Goal: Task Accomplishment & Management: Manage account settings

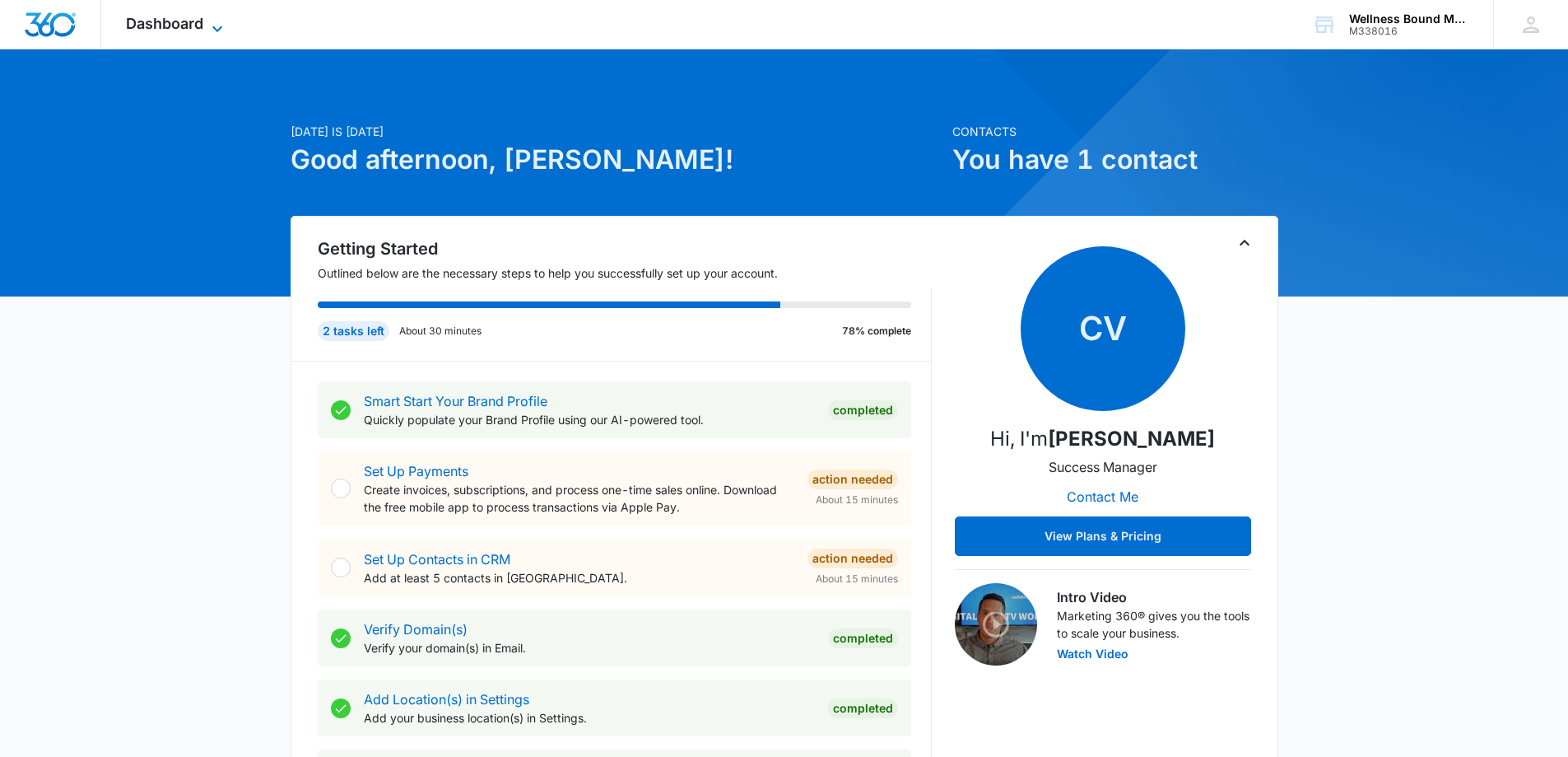
click at [203, 23] on span "Dashboard" at bounding box center [164, 23] width 77 height 17
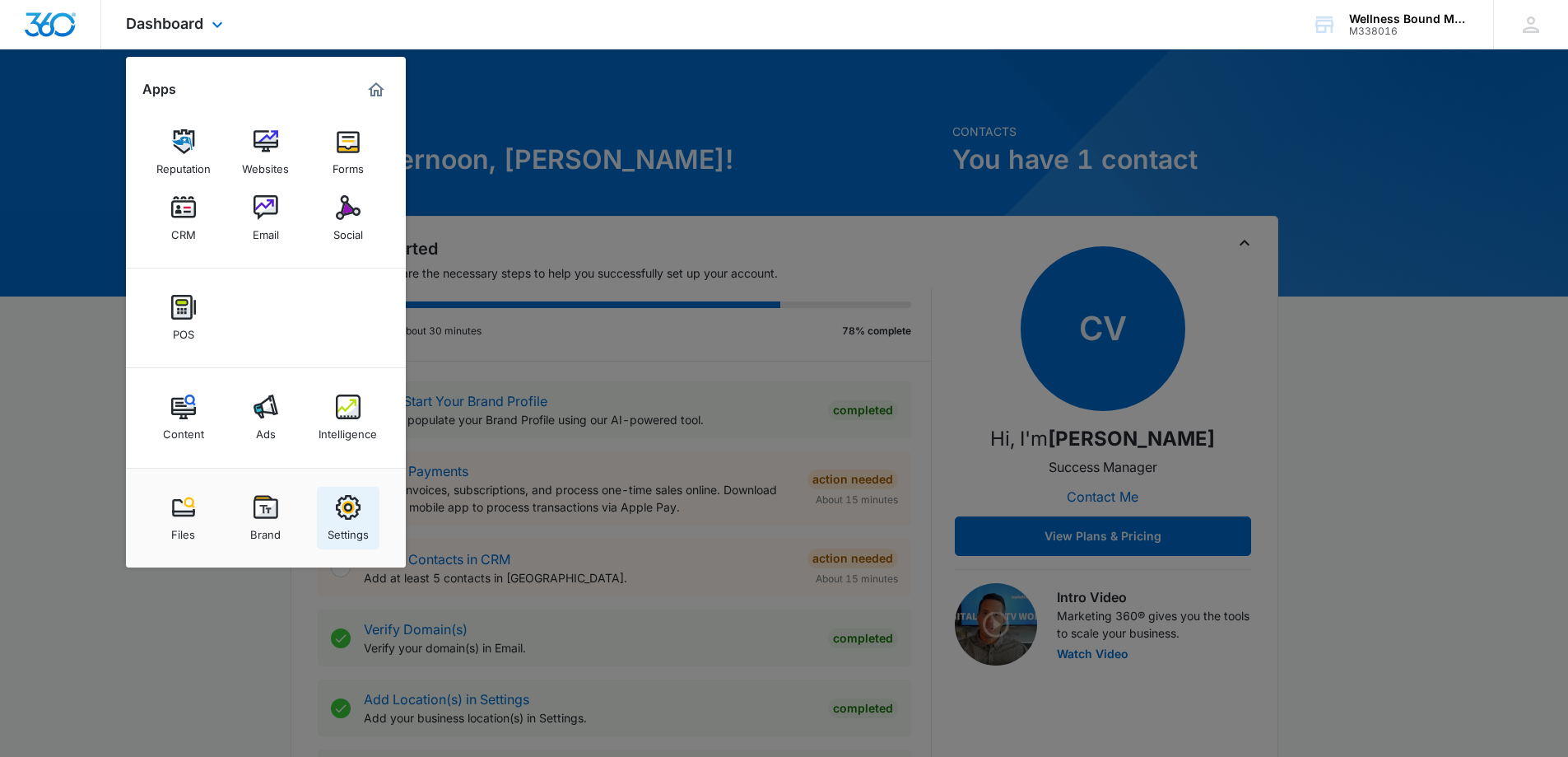
click at [353, 505] on img at bounding box center [348, 506] width 25 height 25
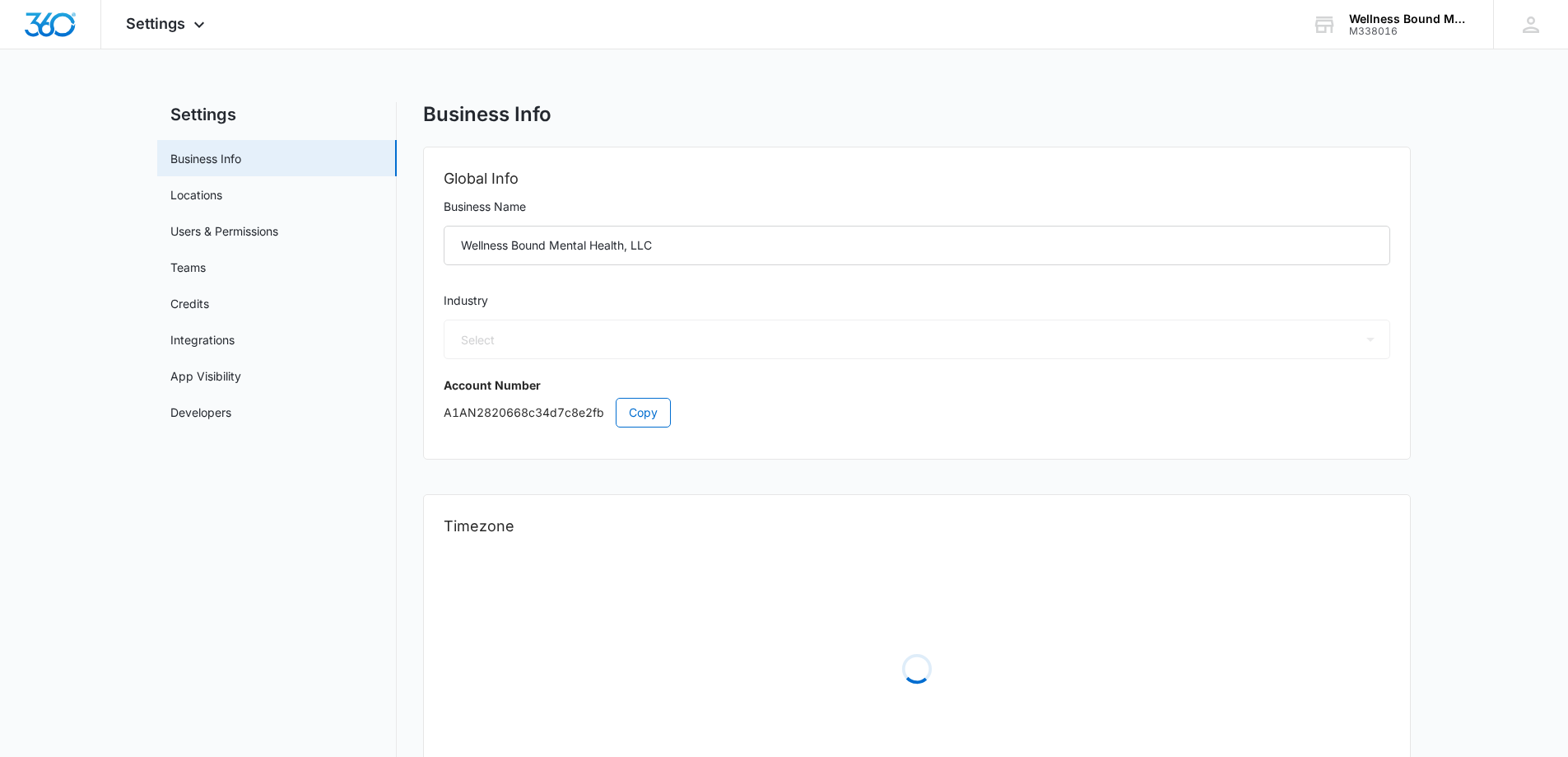
select select "13"
select select "US"
select select "America/Los_Angeles"
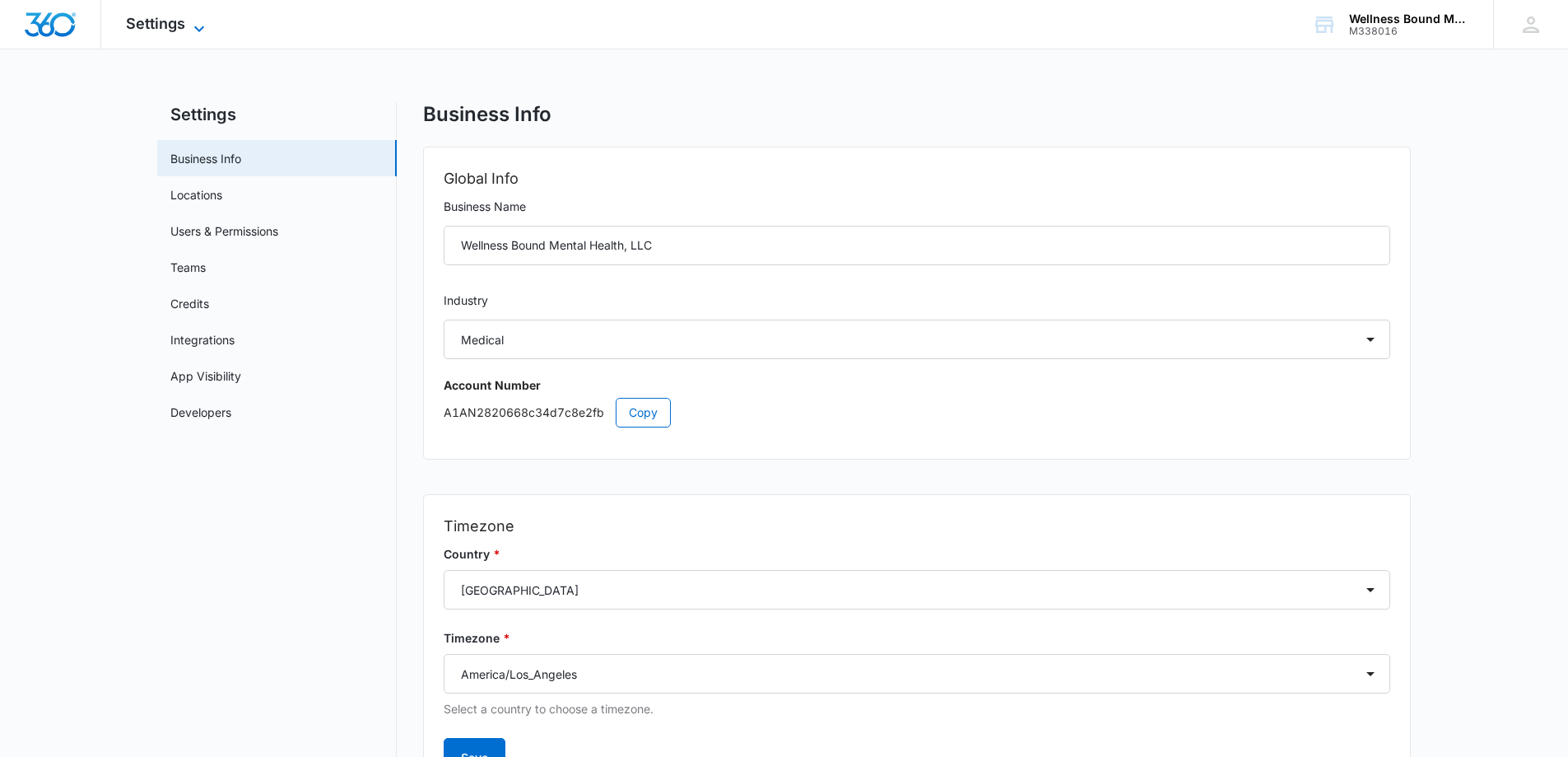
click at [143, 15] on span "Settings" at bounding box center [156, 23] width 59 height 17
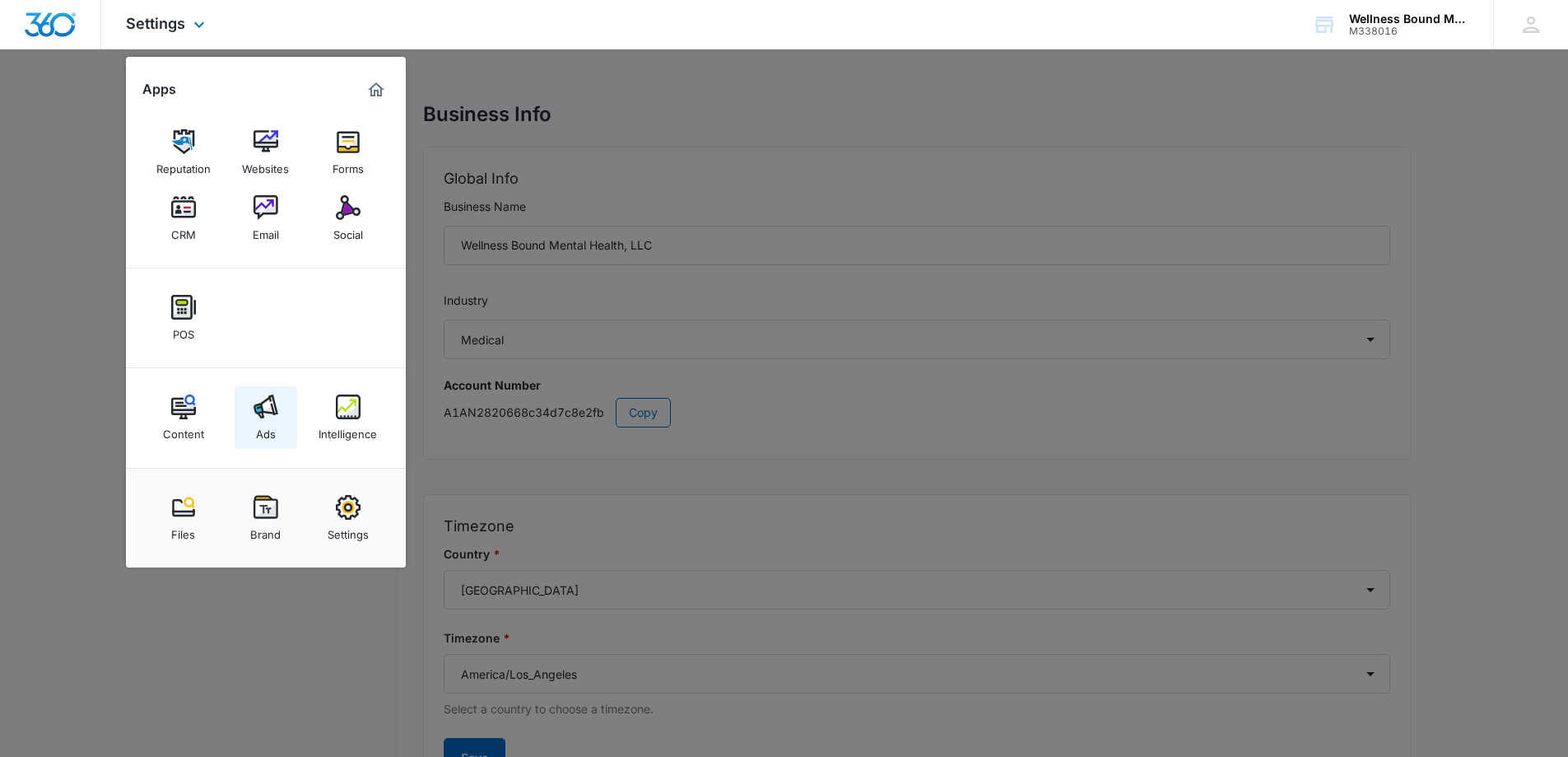
click at [260, 411] on img at bounding box center [265, 406] width 25 height 25
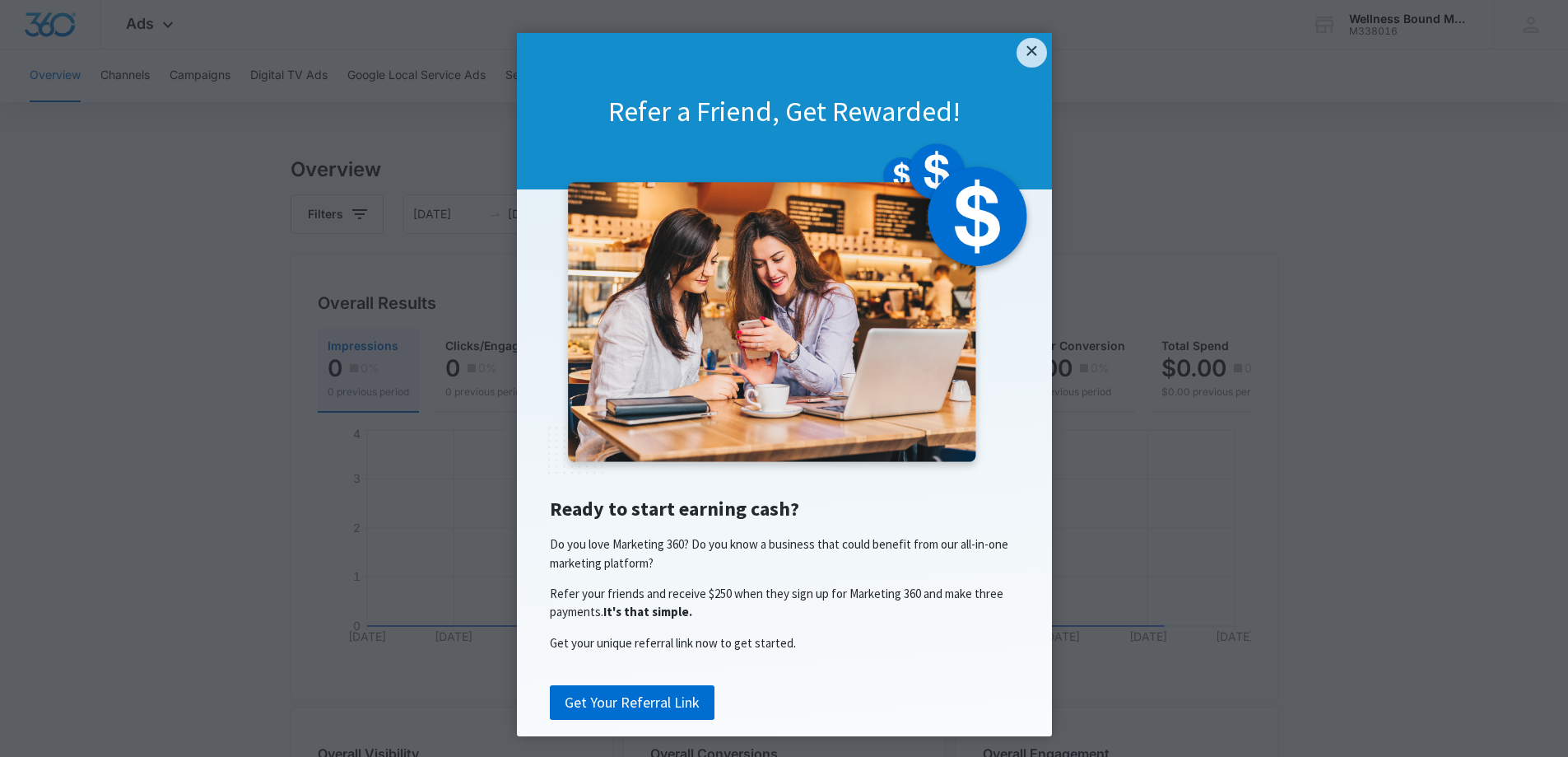
click at [1024, 50] on link "×" at bounding box center [1031, 53] width 30 height 30
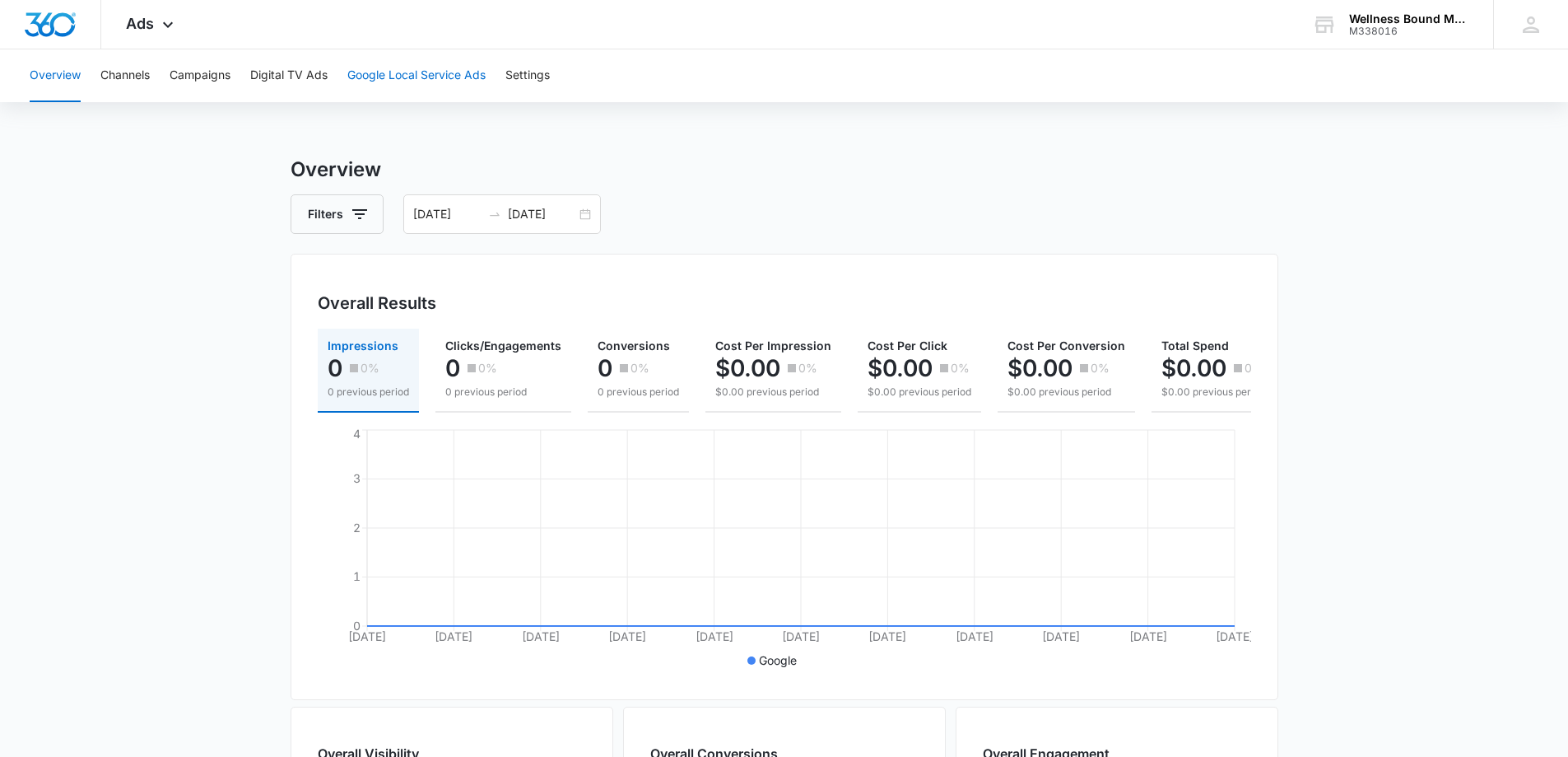
click at [452, 71] on button "Google Local Service Ads" at bounding box center [417, 75] width 139 height 53
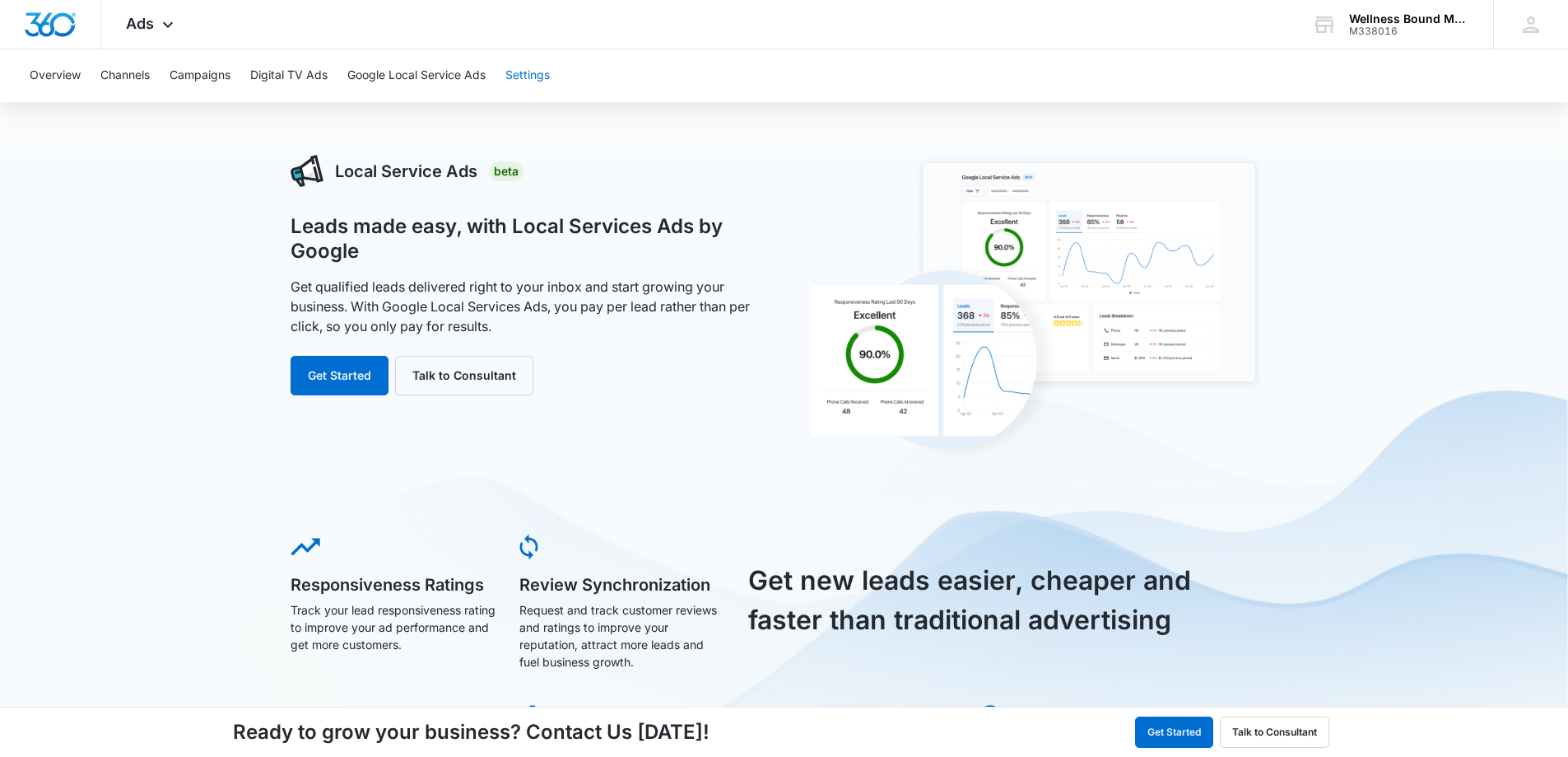
click at [523, 74] on button "Settings" at bounding box center [527, 75] width 45 height 53
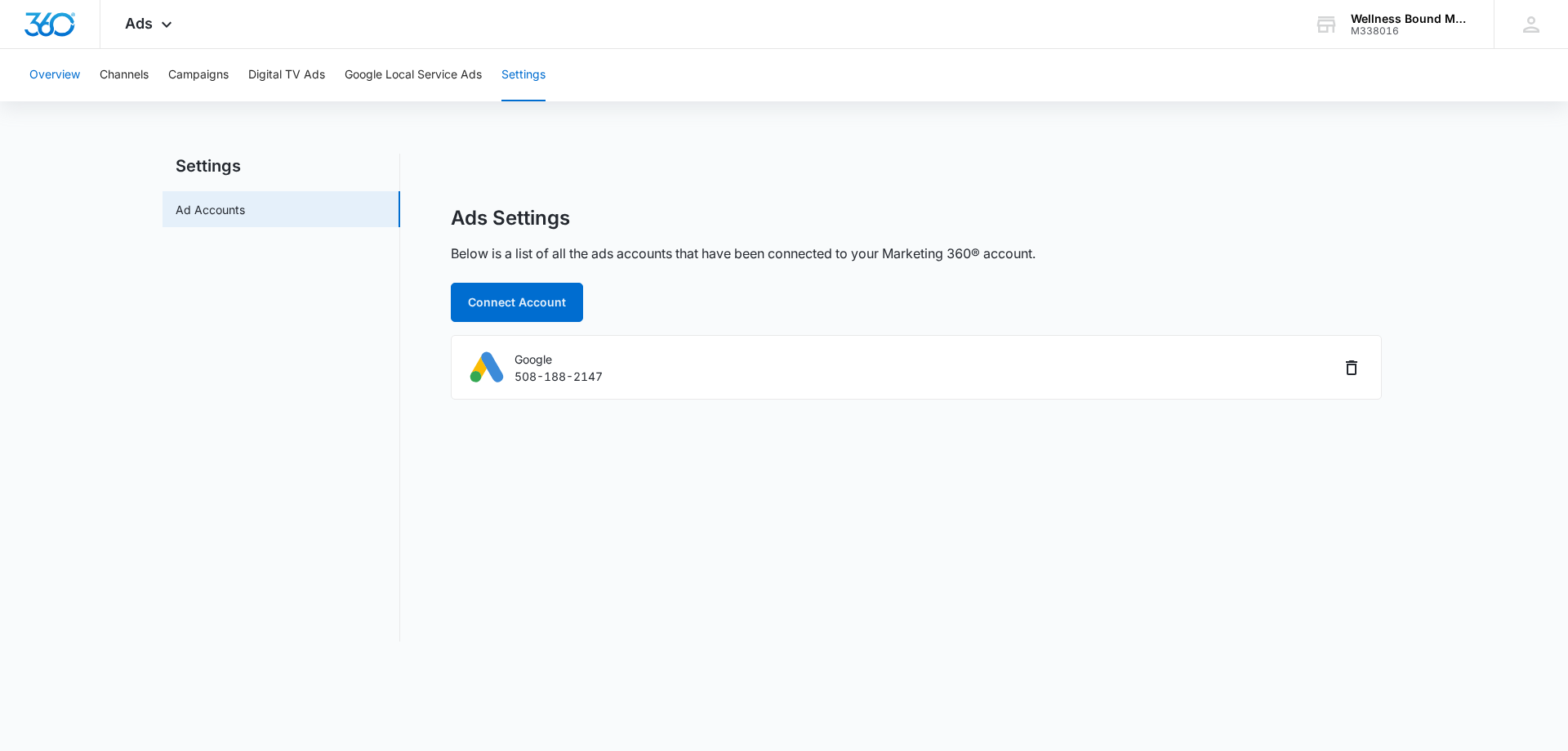
click at [44, 68] on button "Overview" at bounding box center [55, 75] width 51 height 52
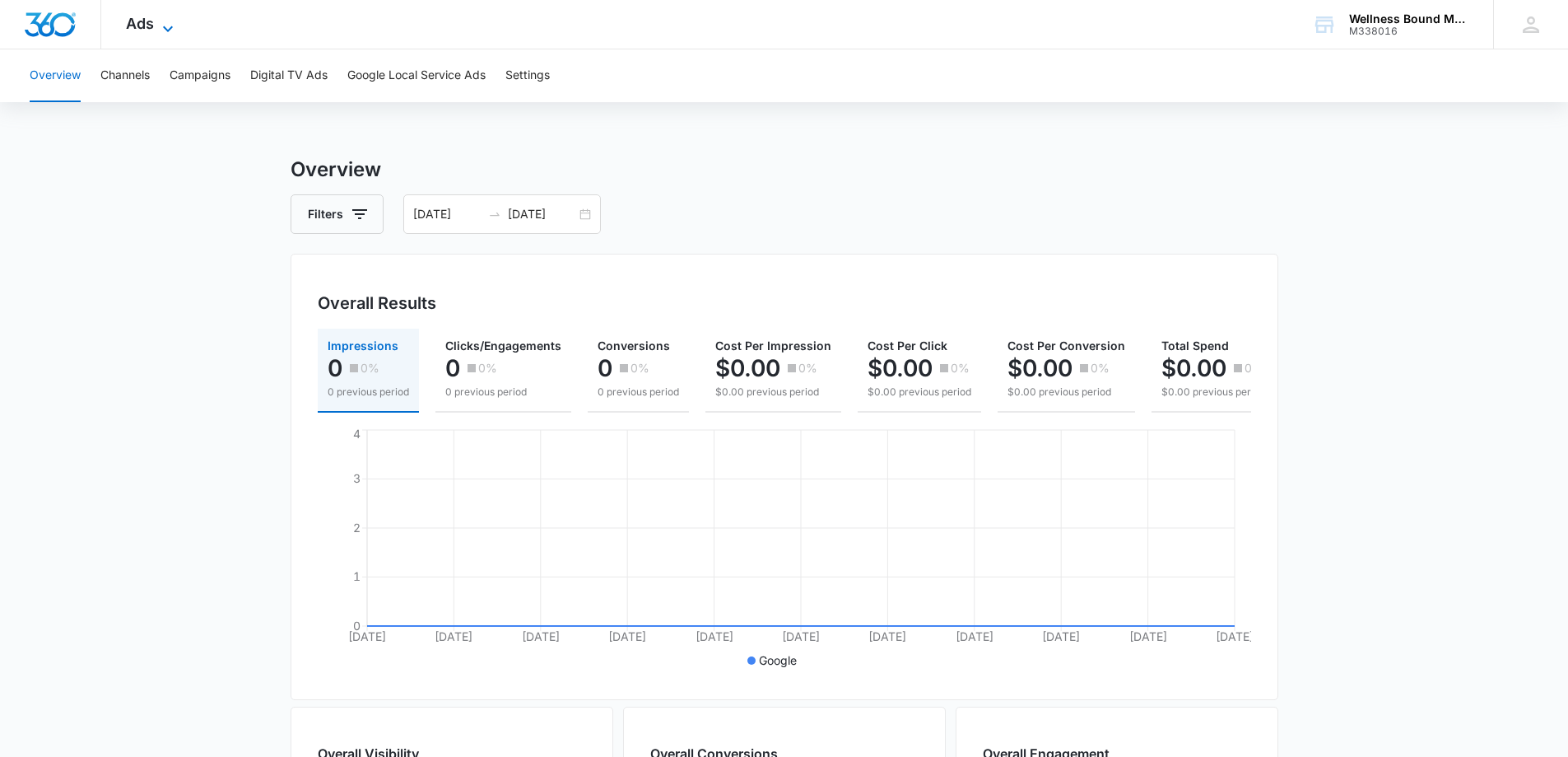
click at [139, 21] on span "Ads" at bounding box center [140, 23] width 28 height 17
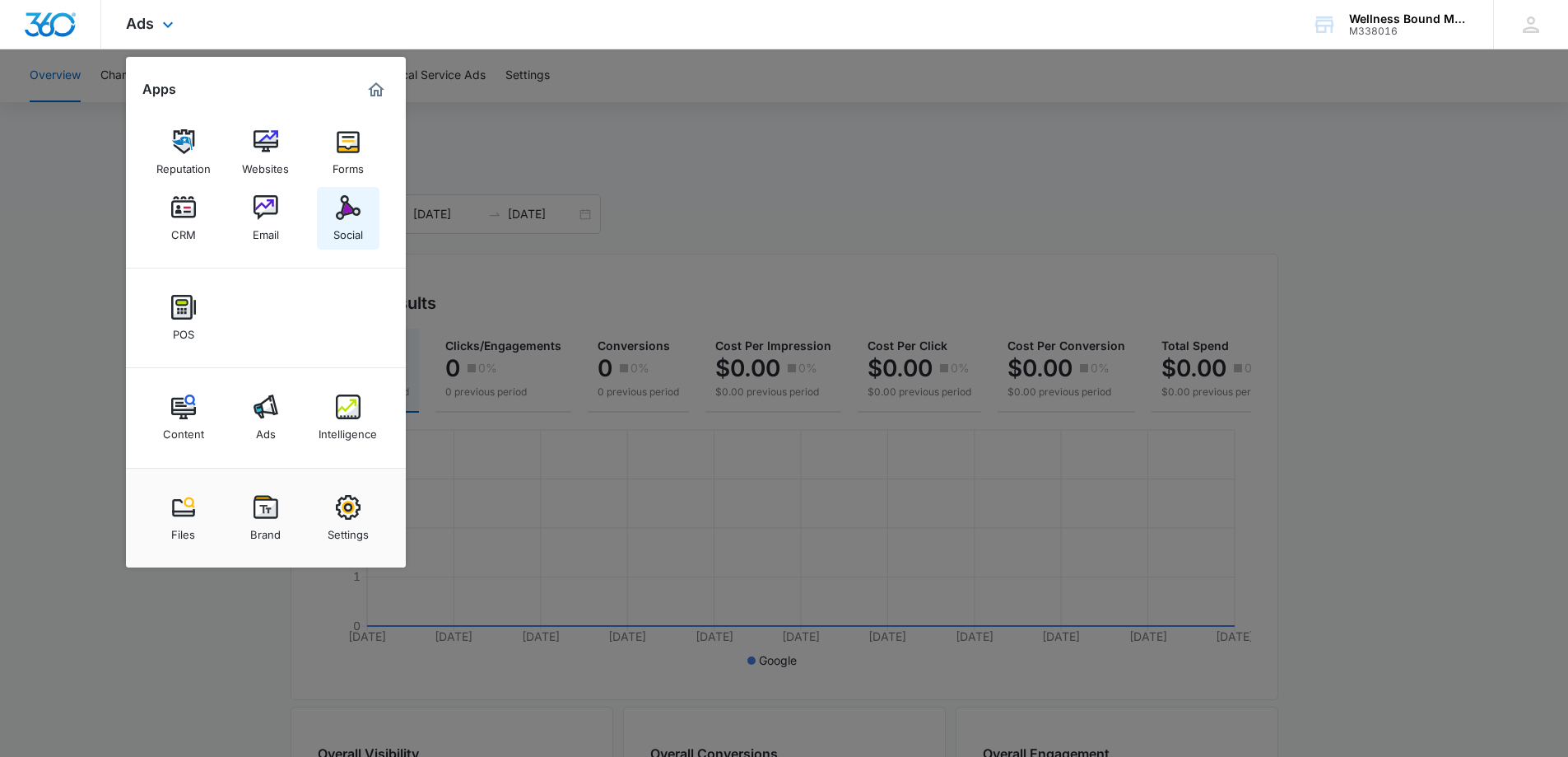
click at [362, 205] on link "Social" at bounding box center [348, 218] width 62 height 62
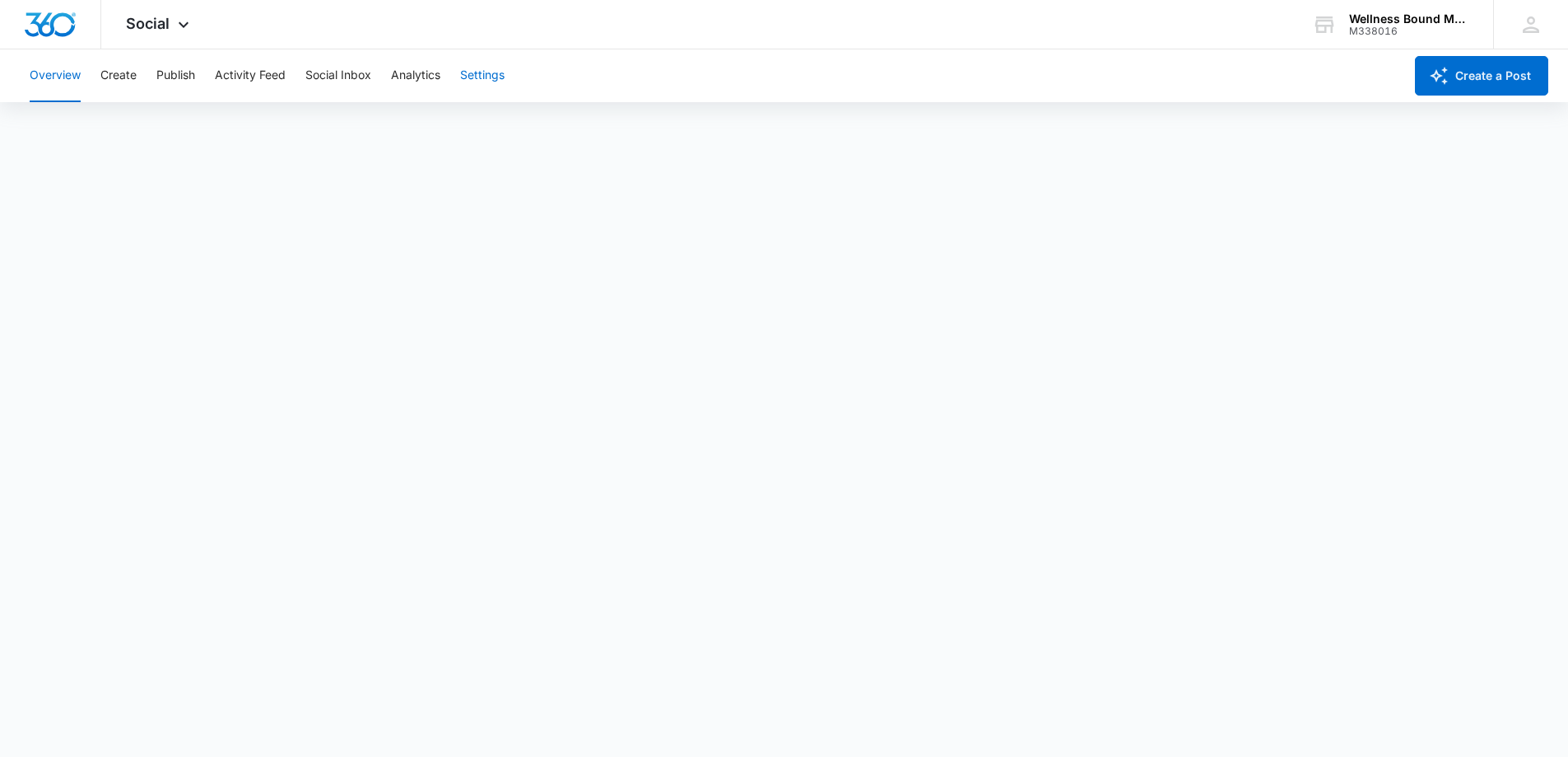
click at [488, 80] on button "Settings" at bounding box center [481, 75] width 45 height 53
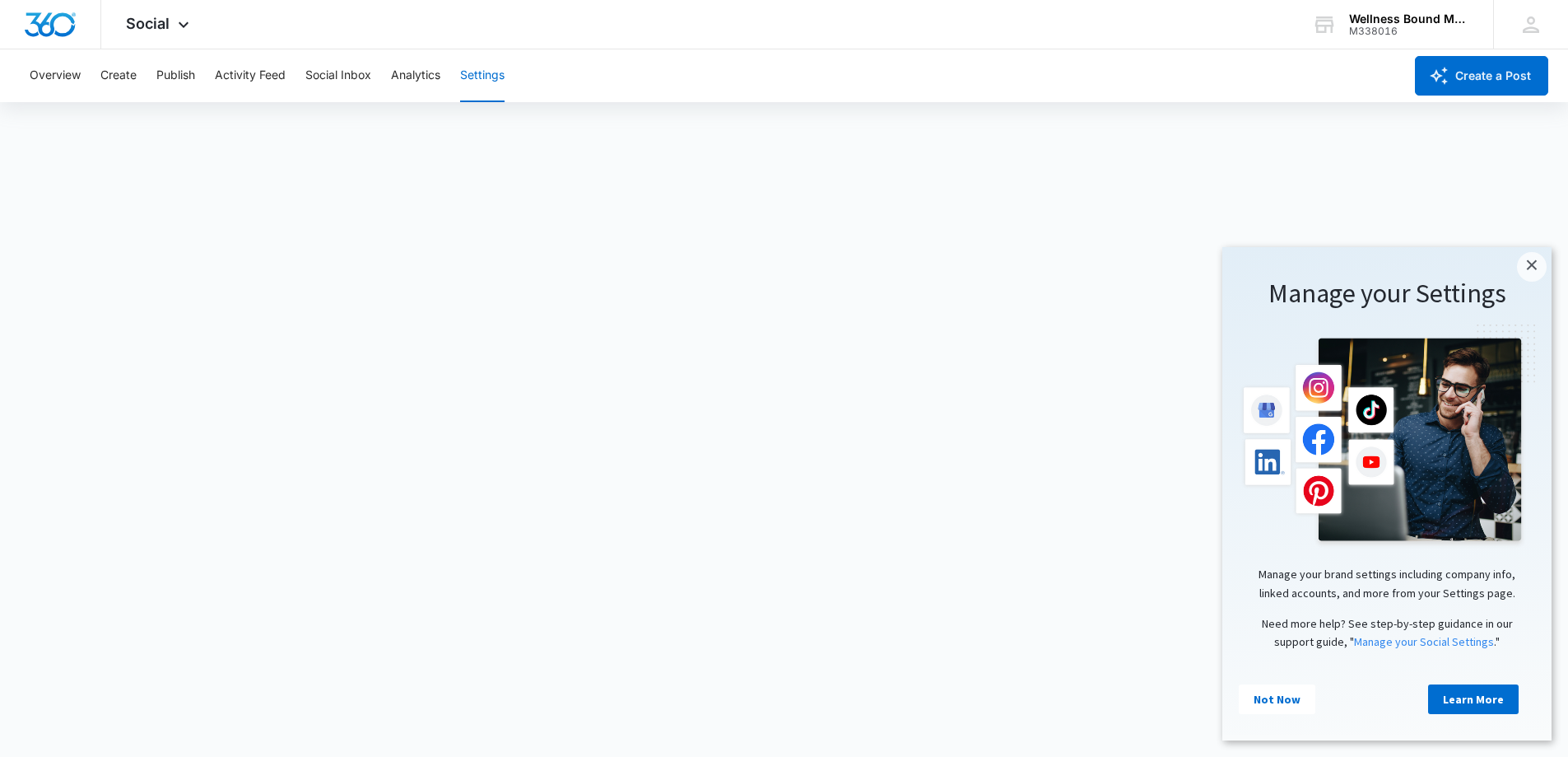
scroll to position [4, 0]
click at [1535, 264] on link "×" at bounding box center [1531, 267] width 30 height 30
